Goal: Task Accomplishment & Management: Manage account settings

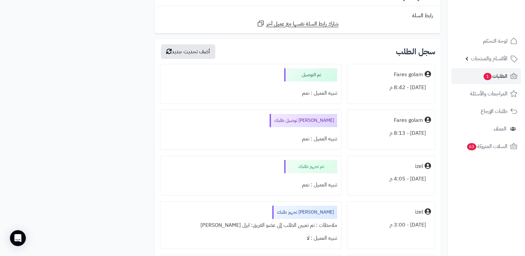
scroll to position [1255, 0]
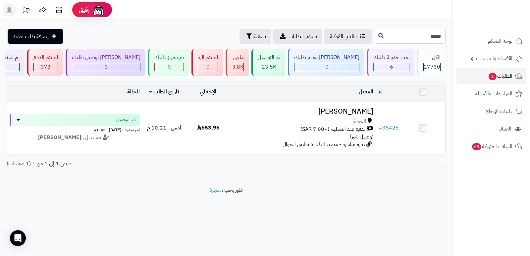
drag, startPoint x: 432, startPoint y: 38, endPoint x: 451, endPoint y: 29, distance: 20.3
click at [446, 31] on div "***** طلباتي المُوكلة تصدير الطلبات تصفية إضافة طلب جديد" at bounding box center [226, 36] width 452 height 15
type input "*****"
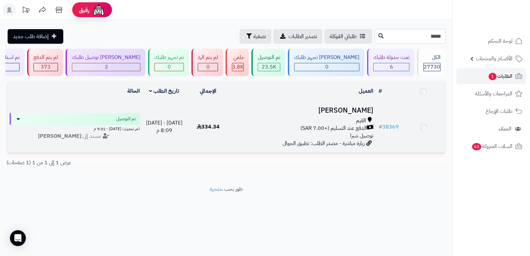
click at [353, 112] on h3 "هيفاء الشمري" at bounding box center [303, 111] width 141 height 8
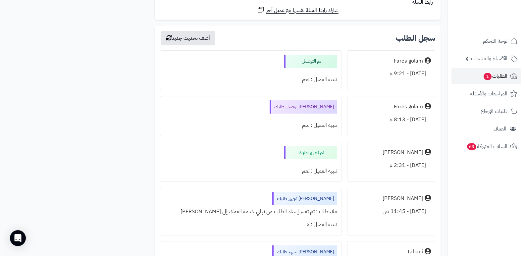
scroll to position [850, 0]
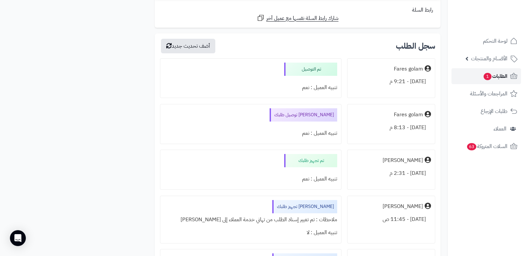
click at [501, 76] on span "الطلبات 1" at bounding box center [495, 76] width 25 height 9
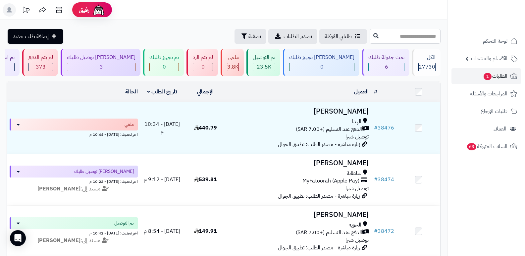
paste input "*****"
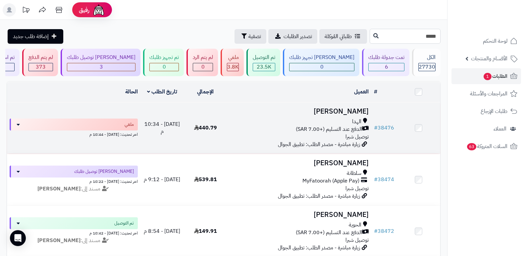
type input "*****"
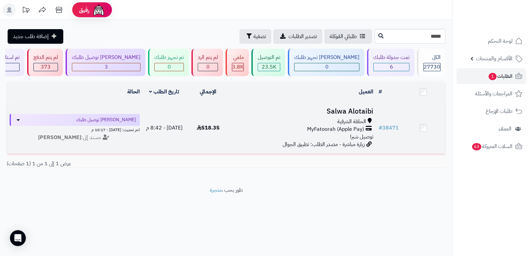
click at [358, 109] on h3 "Salwa Alotaibi" at bounding box center [303, 112] width 141 height 8
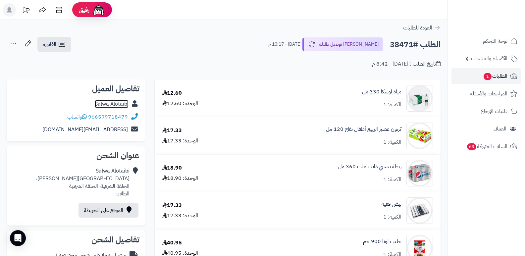
click at [120, 107] on link "Salwa Alotaibi" at bounding box center [112, 104] width 34 height 8
click at [501, 75] on span "الطلبات 1" at bounding box center [495, 76] width 25 height 9
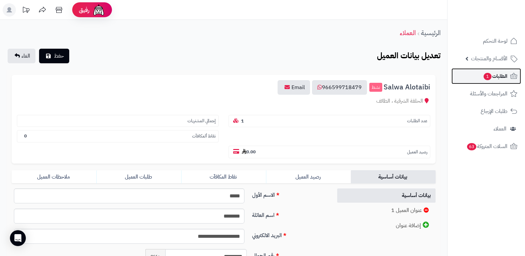
click at [501, 79] on span "الطلبات 1" at bounding box center [495, 76] width 25 height 9
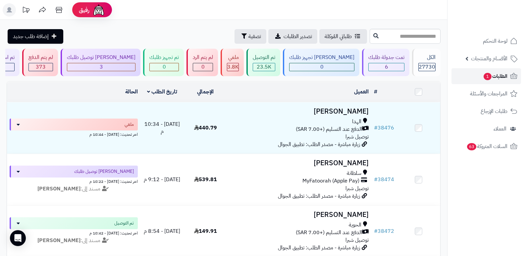
click at [494, 72] on span "الطلبات 1" at bounding box center [495, 76] width 25 height 9
click at [493, 74] on span "الطلبات 1" at bounding box center [495, 76] width 25 height 9
click at [495, 79] on span "الطلبات" at bounding box center [499, 76] width 15 height 9
click at [493, 75] on span "الطلبات" at bounding box center [499, 76] width 15 height 9
click at [503, 78] on span "الطلبات" at bounding box center [499, 76] width 15 height 9
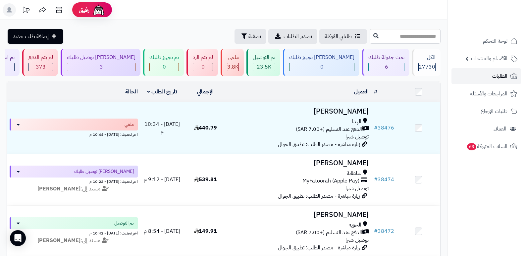
click at [499, 76] on span "الطلبات" at bounding box center [499, 76] width 15 height 9
click at [484, 81] on link "الطلبات" at bounding box center [487, 76] width 70 height 16
click at [496, 75] on span "الطلبات" at bounding box center [499, 76] width 15 height 9
click at [504, 73] on span "الطلبات" at bounding box center [499, 76] width 15 height 9
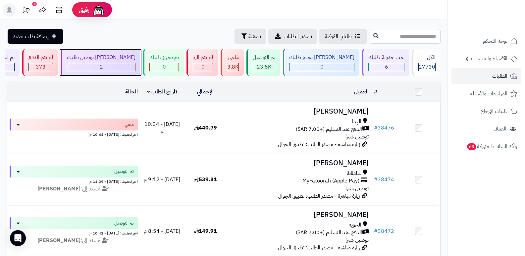
click at [112, 62] on div "جاري توصيل طلبك 2" at bounding box center [101, 62] width 80 height 27
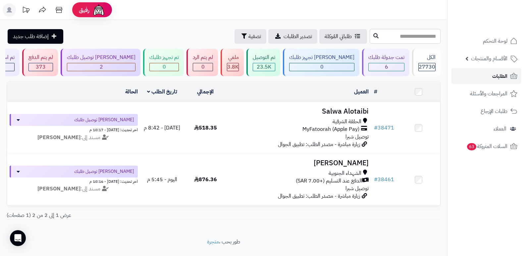
click at [496, 75] on span "الطلبات" at bounding box center [499, 76] width 15 height 9
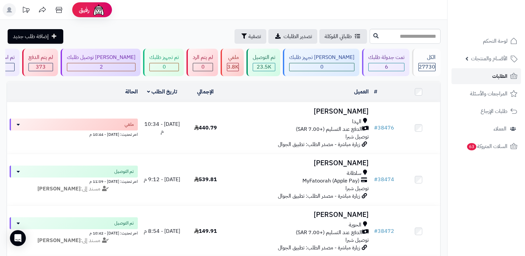
click at [508, 75] on link "الطلبات" at bounding box center [487, 76] width 70 height 16
click at [502, 74] on span "الطلبات" at bounding box center [499, 76] width 15 height 9
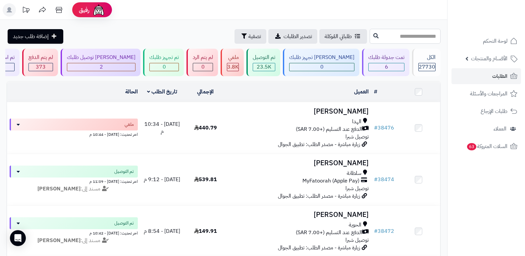
paste input "*****"
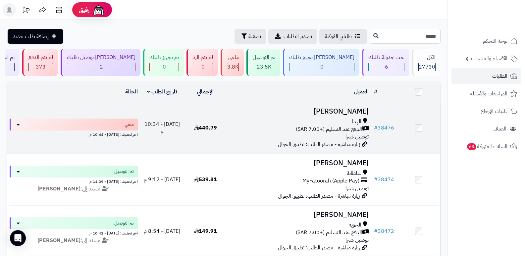
type input "*****"
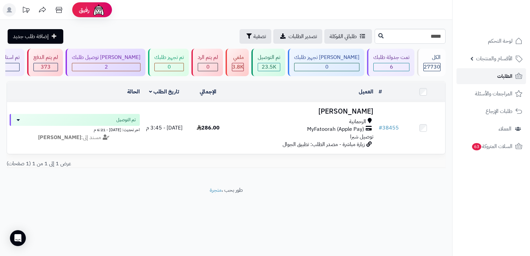
click at [502, 78] on span "الطلبات" at bounding box center [504, 76] width 15 height 9
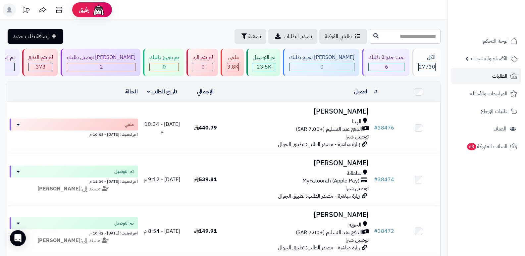
click at [502, 78] on span "الطلبات" at bounding box center [499, 76] width 15 height 9
click at [499, 76] on span "الطلبات" at bounding box center [499, 76] width 15 height 9
click at [493, 76] on span "الطلبات" at bounding box center [499, 76] width 15 height 9
click at [505, 71] on link "الطلبات" at bounding box center [487, 76] width 70 height 16
click at [503, 71] on link "الطلبات" at bounding box center [487, 76] width 70 height 16
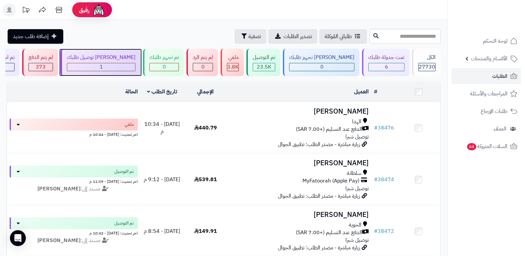
click at [128, 54] on div "[PERSON_NAME] توصيل طلبك" at bounding box center [101, 58] width 69 height 8
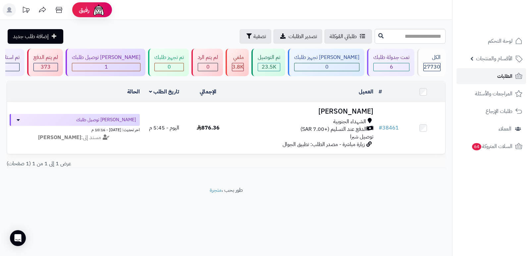
click at [503, 74] on span "الطلبات" at bounding box center [504, 76] width 15 height 9
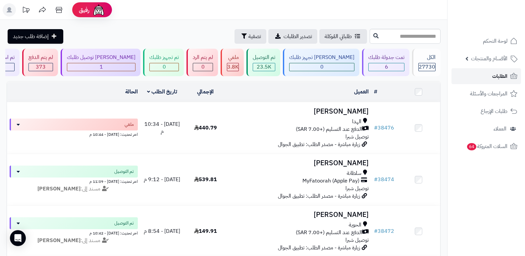
click at [496, 77] on span "الطلبات" at bounding box center [499, 76] width 15 height 9
click at [498, 78] on span "الطلبات" at bounding box center [499, 76] width 15 height 9
click at [481, 75] on link "الطلبات" at bounding box center [487, 76] width 70 height 16
click at [502, 79] on span "الطلبات" at bounding box center [499, 76] width 15 height 9
click at [487, 79] on link "الطلبات" at bounding box center [487, 76] width 70 height 16
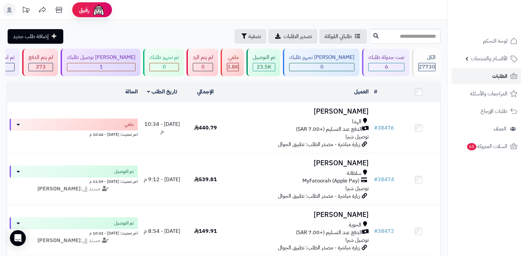
click at [493, 73] on span "الطلبات" at bounding box center [499, 76] width 15 height 9
click at [499, 77] on span "الطلبات" at bounding box center [499, 76] width 15 height 9
click at [499, 76] on span "الطلبات" at bounding box center [499, 76] width 15 height 9
click at [502, 74] on span "الطلبات" at bounding box center [499, 76] width 15 height 9
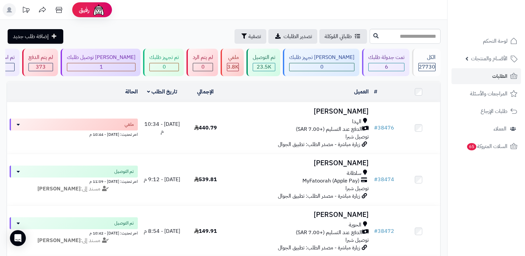
click at [7, 9] on rect at bounding box center [9, 9] width 13 height 13
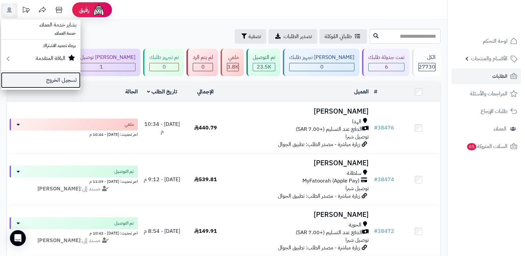
click at [56, 79] on link "تسجيل الخروج" at bounding box center [41, 80] width 80 height 16
